Goal: Information Seeking & Learning: Learn about a topic

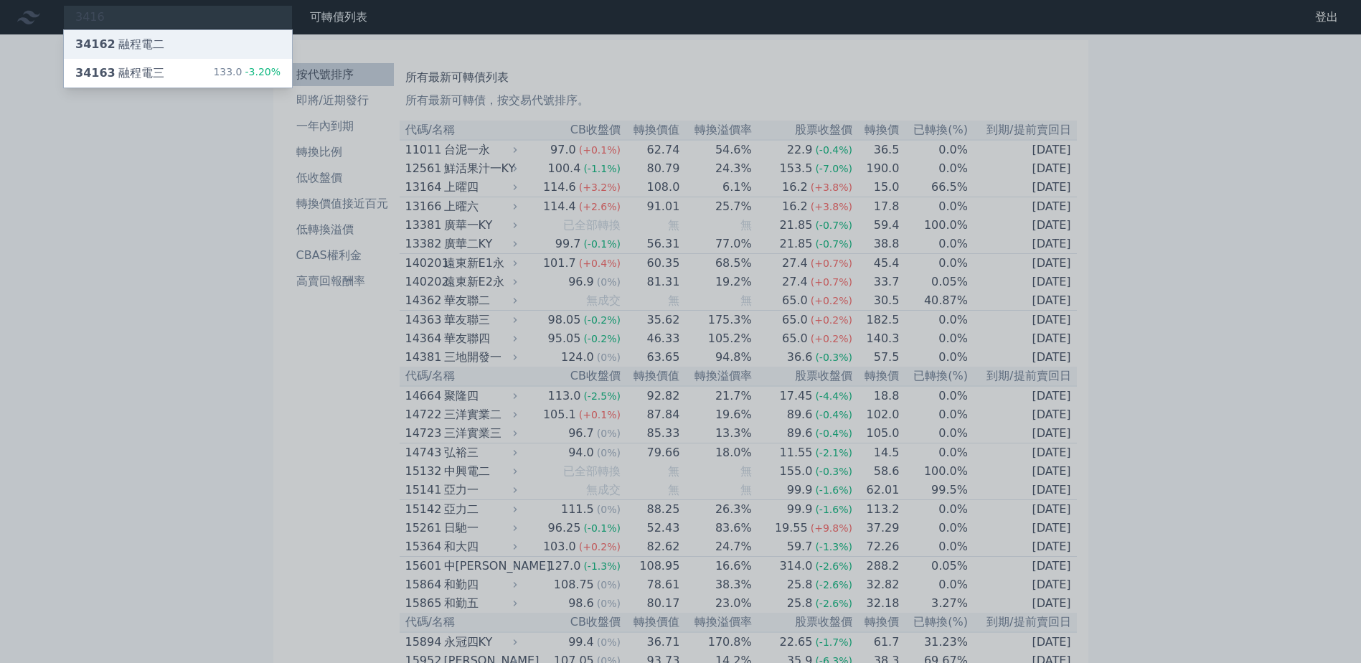
type input "3416"
click at [178, 37] on div "34162 融程電二" at bounding box center [178, 44] width 228 height 29
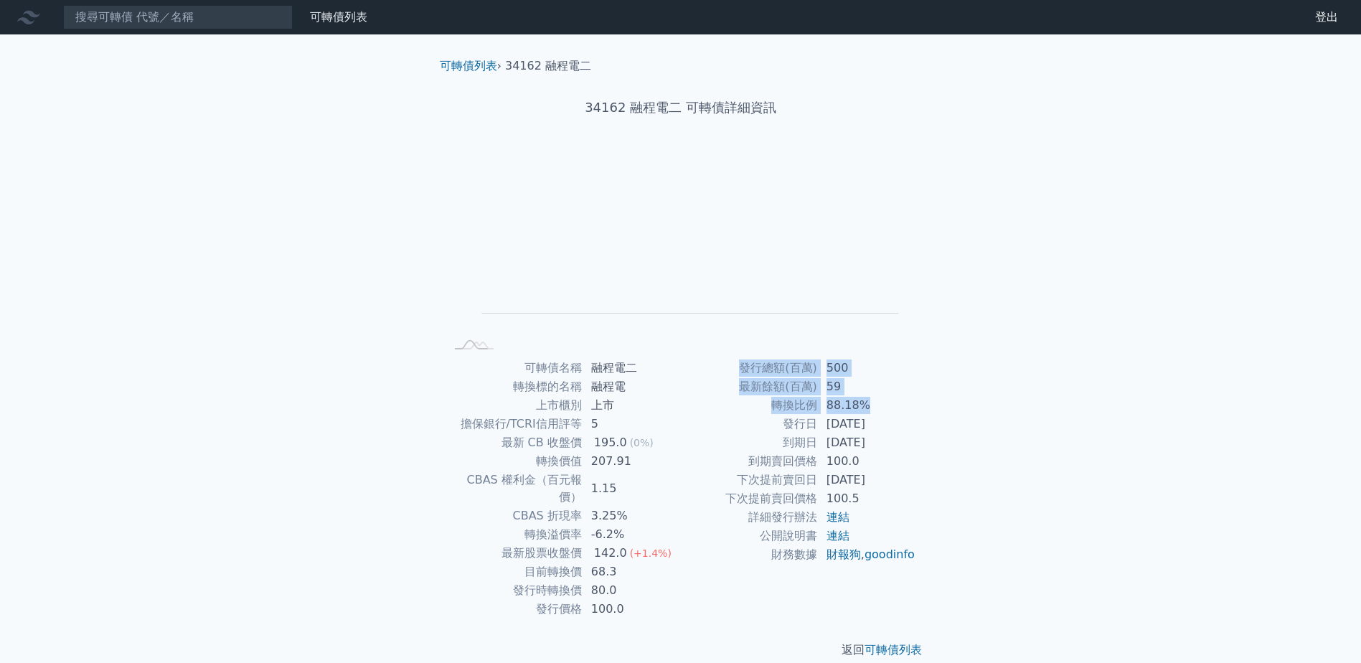
drag, startPoint x: 724, startPoint y: 374, endPoint x: 869, endPoint y: 403, distance: 148.4
click at [869, 403] on tbody "發行總額(百萬) 500 最新餘額(百萬) 59 轉換比例 88.18% 發行日 [DATE] 到期日 [DATE] 到期賣回價格 100.0 下次提前賣回日…" at bounding box center [798, 461] width 235 height 205
drag, startPoint x: 869, startPoint y: 403, endPoint x: 917, endPoint y: 432, distance: 55.4
click at [922, 433] on div "可轉債名稱 融程電二 轉換標的名稱 融程電 上市櫃別 上市 擔保銀行/TCRI信用評等 5 最新 CB 收盤價 195.0 (0%) 轉換價值 207.91 …" at bounding box center [680, 489] width 505 height 260
drag, startPoint x: 776, startPoint y: 419, endPoint x: 914, endPoint y: 444, distance: 140.0
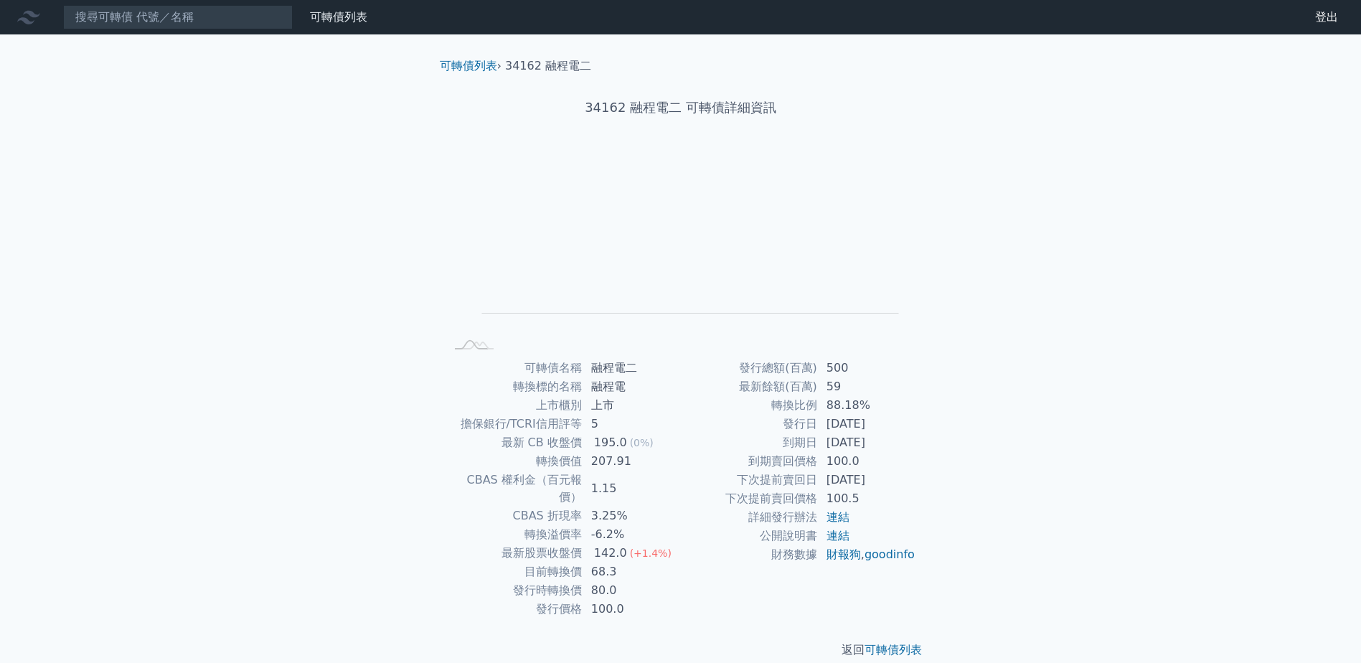
click at [914, 444] on tbody "發行總額(百萬) 500 最新餘額(百萬) 59 轉換比例 88.18% 發行日 [DATE] 到期日 [DATE] 到期賣回價格 100.0 下次提前賣回日…" at bounding box center [798, 461] width 235 height 205
drag, startPoint x: 914, startPoint y: 444, endPoint x: 954, endPoint y: 486, distance: 57.8
click at [987, 489] on div "可轉債列表 財務數據 可轉債列表 財務數據 登出 登出 可轉債列表 › 34162 融程電二 34162 融程電二 可轉債詳細資訊 Zoom Out L L …" at bounding box center [680, 340] width 1361 height 681
drag, startPoint x: 531, startPoint y: 362, endPoint x: 885, endPoint y: 480, distance: 373.6
click at [885, 480] on div "可轉債名稱 融程電二 轉換標的名稱 融程電 上市櫃別 上市 擔保銀行/TCRI信用評等 5 最新 CB 收盤價 195.0 (0%) 轉換價值 207.91 …" at bounding box center [680, 489] width 505 height 260
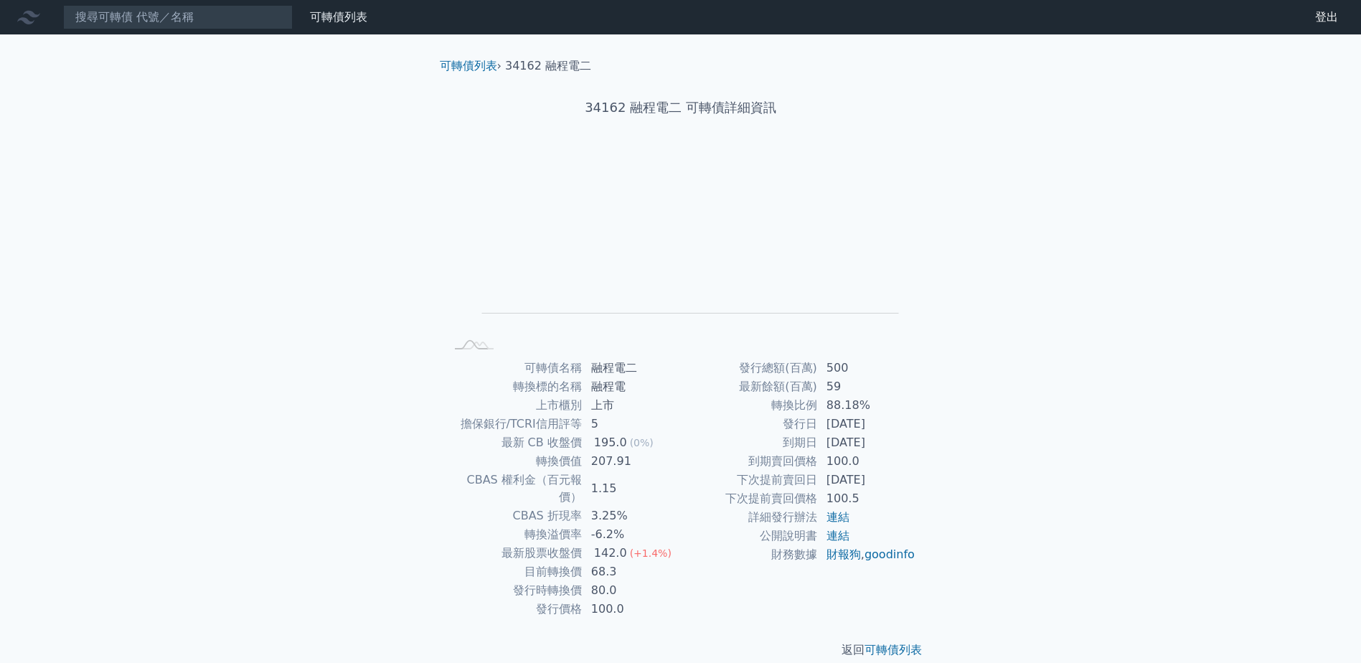
drag, startPoint x: 885, startPoint y: 480, endPoint x: 972, endPoint y: 520, distance: 95.6
click at [972, 520] on div "可轉債列表 財務數據 可轉債列表 財務數據 登出 登出 可轉債列表 › 34162 融程電二 34162 融程電二 可轉債詳細資訊 Zoom Out L L …" at bounding box center [680, 340] width 1361 height 681
click at [235, 15] on input at bounding box center [178, 17] width 230 height 24
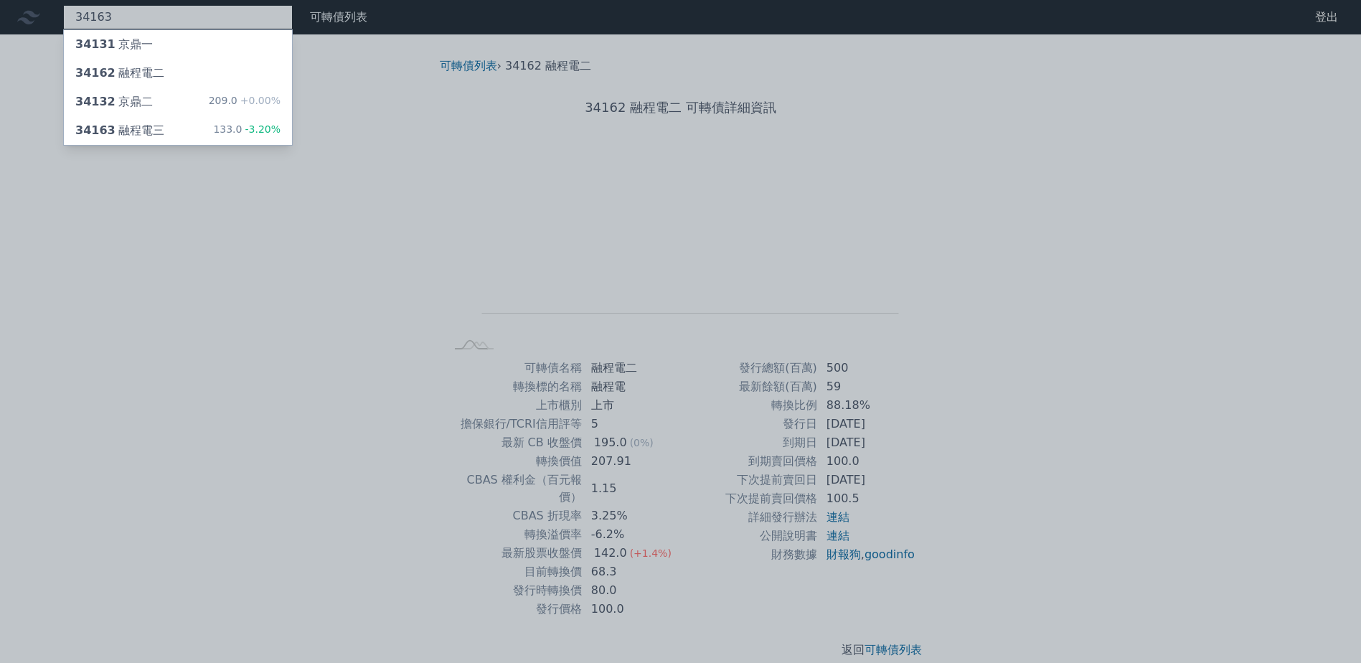
type input "34163"
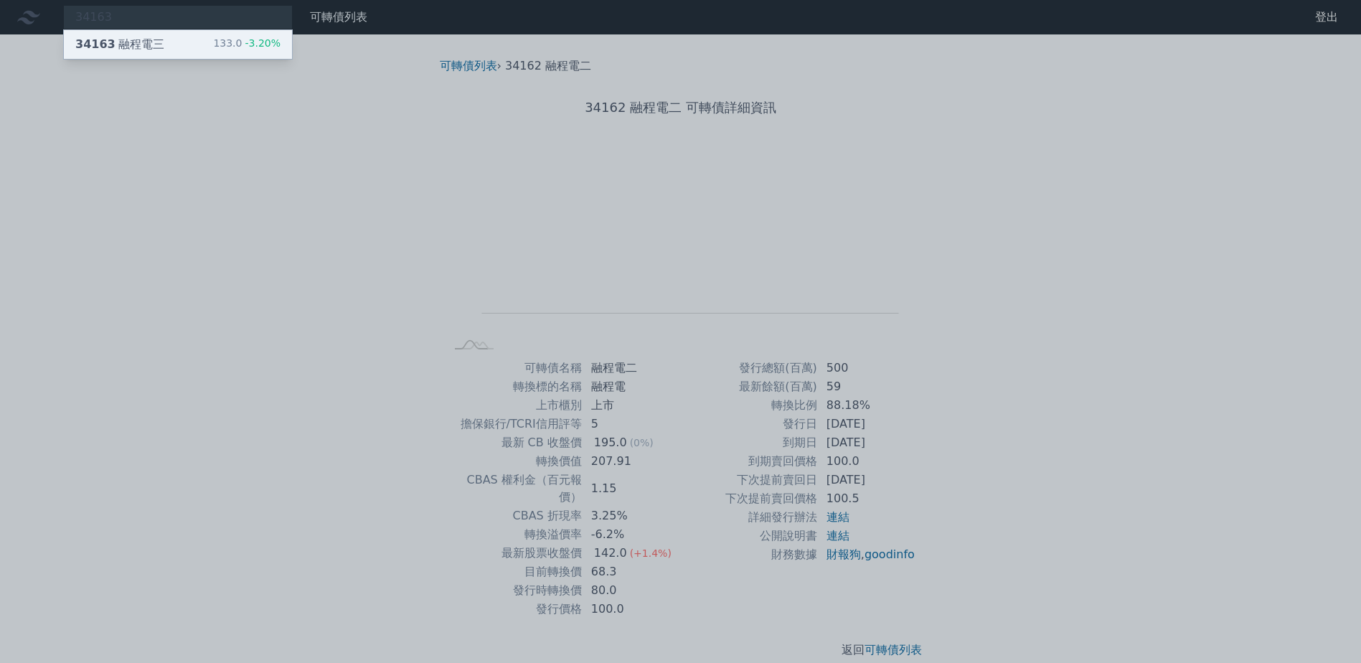
click at [174, 39] on div "34163 融程電三 133.0 -3.20%" at bounding box center [178, 44] width 228 height 29
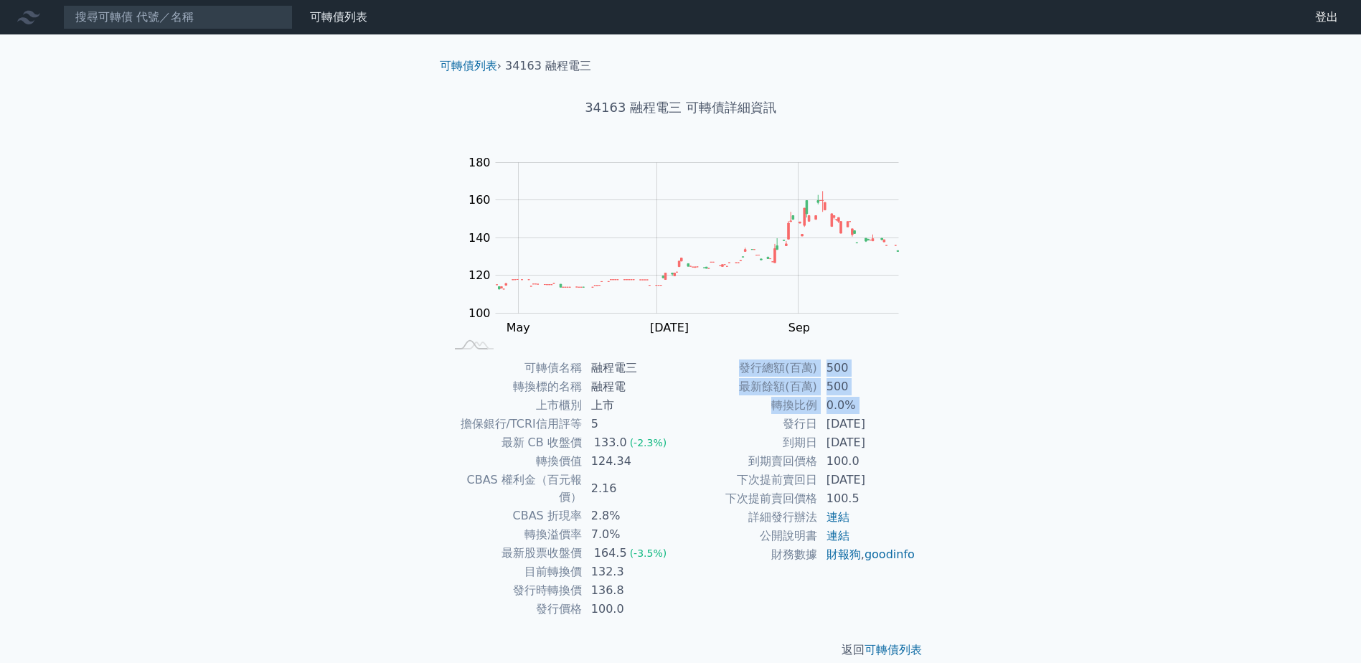
drag, startPoint x: 785, startPoint y: 425, endPoint x: 922, endPoint y: 432, distance: 136.5
click at [922, 432] on div "可轉債名稱 融程電三 轉換標的名稱 融程電 上市櫃別 上市 擔保銀行/TCRI信用評等 5 最新 CB 收盤價 133.0 (-2.3%) 轉換價值 124.…" at bounding box center [680, 489] width 505 height 260
drag, startPoint x: 922, startPoint y: 432, endPoint x: 1042, endPoint y: 503, distance: 139.9
click at [1042, 503] on div "可轉債列表 財務數據 可轉債列表 財務數據 登出 登出 可轉債列表 › 34163 融程電三 34163 融程電三 可轉債詳細資訊 Zoom Out 110 …" at bounding box center [680, 340] width 1361 height 681
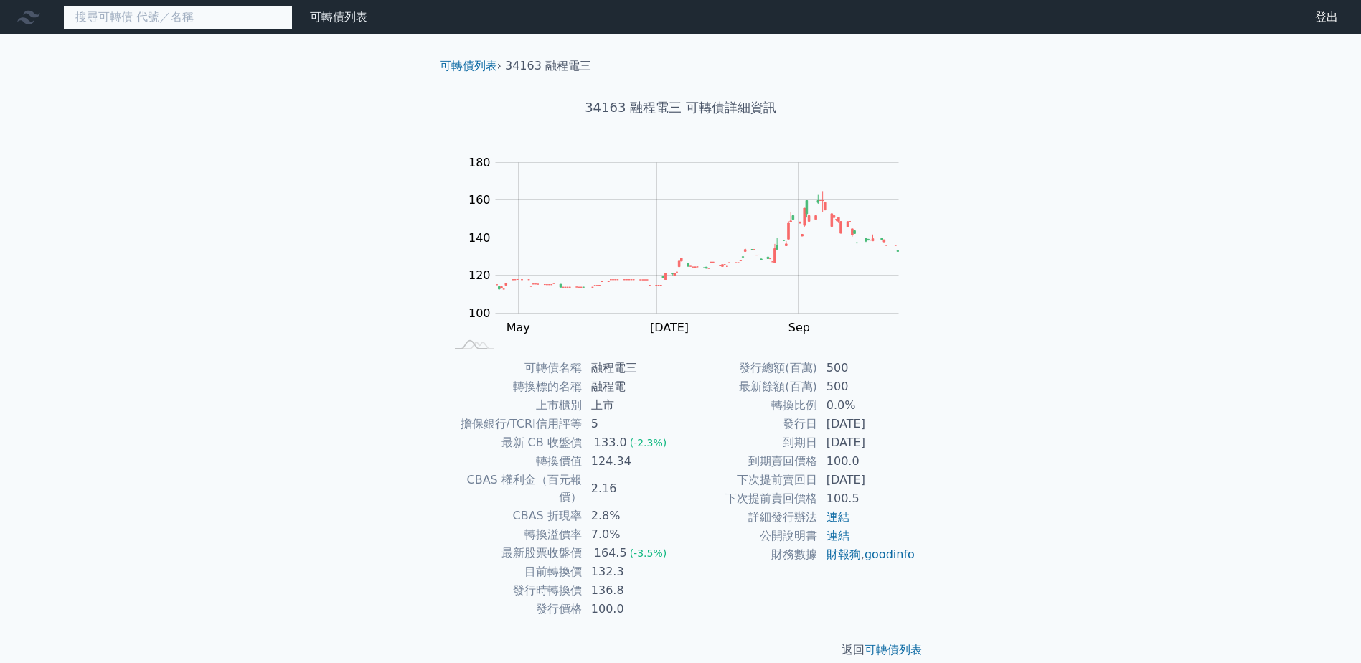
click at [231, 23] on input at bounding box center [178, 17] width 230 height 24
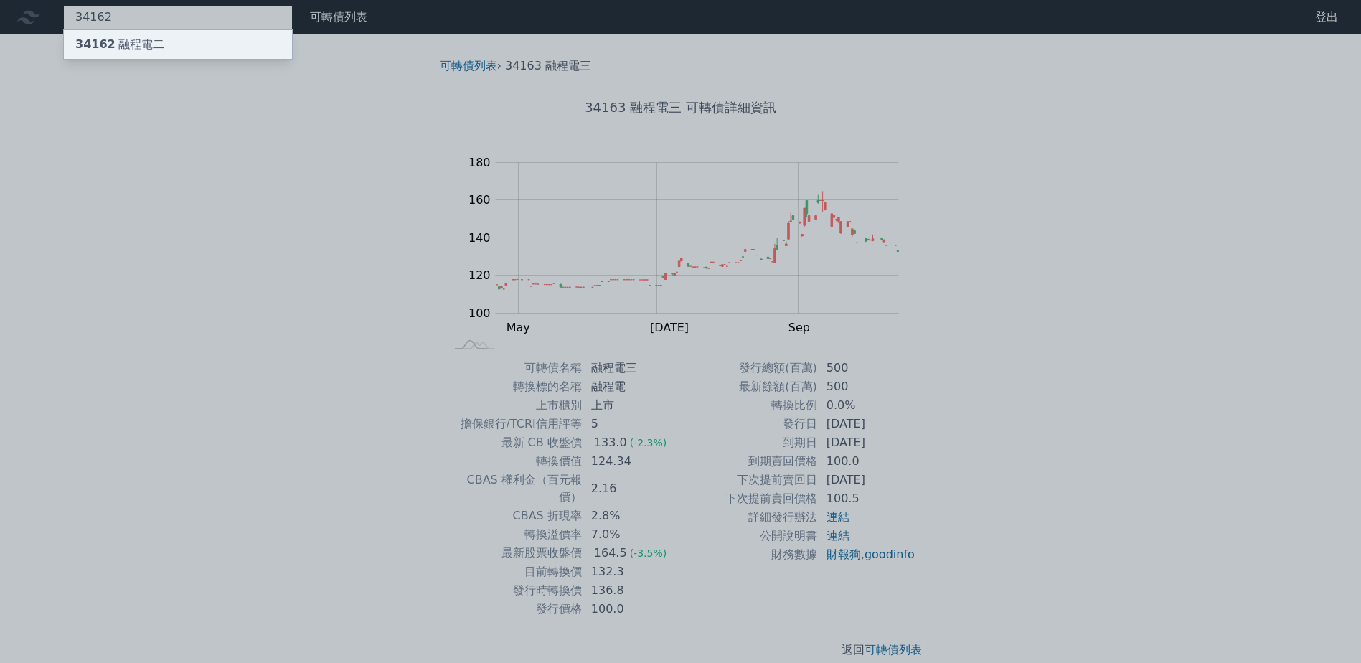
type input "34162"
click at [220, 34] on div "34162 融程電二" at bounding box center [178, 44] width 228 height 29
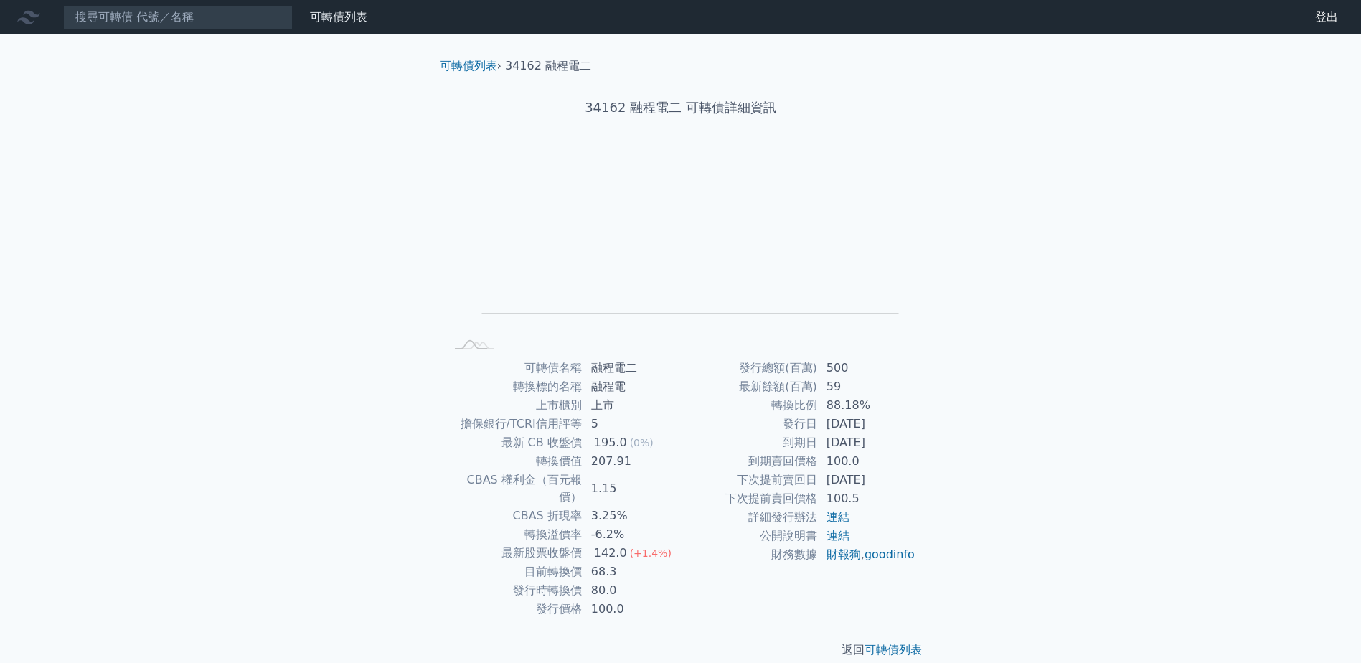
drag, startPoint x: 738, startPoint y: 367, endPoint x: 910, endPoint y: 448, distance: 190.0
click at [910, 448] on tbody "發行總額(百萬) 500 最新餘額(百萬) 59 轉換比例 88.18% 發行日 [DATE] 到期日 [DATE] 到期賣回價格 100.0 下次提前賣回日…" at bounding box center [798, 461] width 235 height 205
drag, startPoint x: 910, startPoint y: 448, endPoint x: 939, endPoint y: 504, distance: 63.5
click at [939, 504] on div "可轉債列表 › 34162 融程電二 34162 融程電二 可轉債詳細資訊 Zoom Out L L Chart created using amCharts…" at bounding box center [680, 357] width 551 height 647
